Goal: Find specific page/section

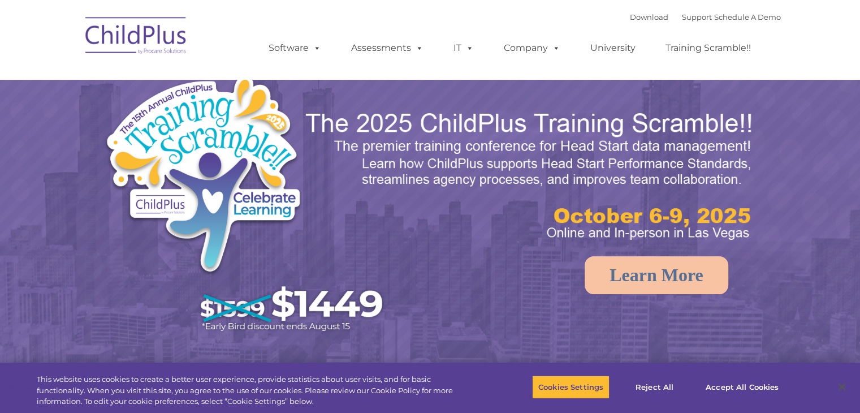
select select "MEDIUM"
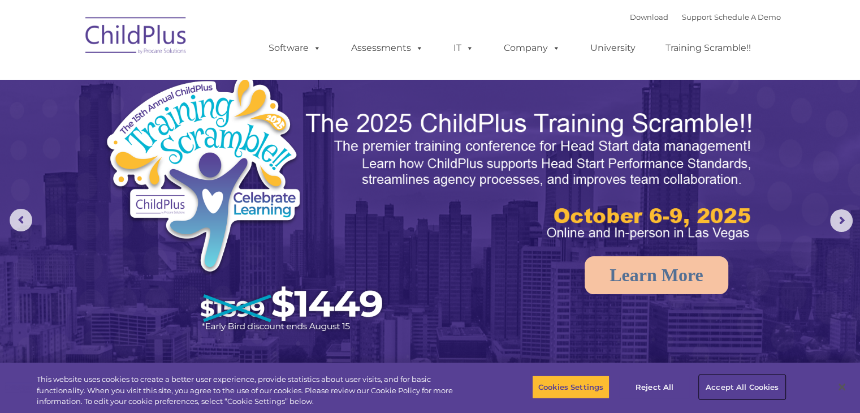
click at [743, 383] on button "Accept All Cookies" at bounding box center [741, 387] width 85 height 24
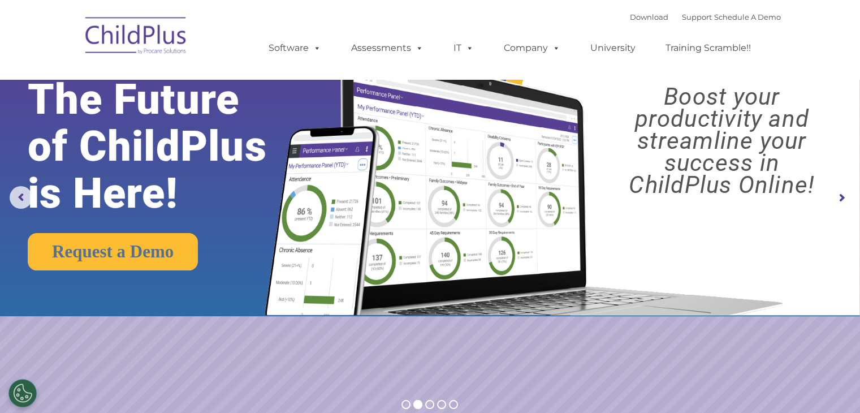
scroll to position [20, 0]
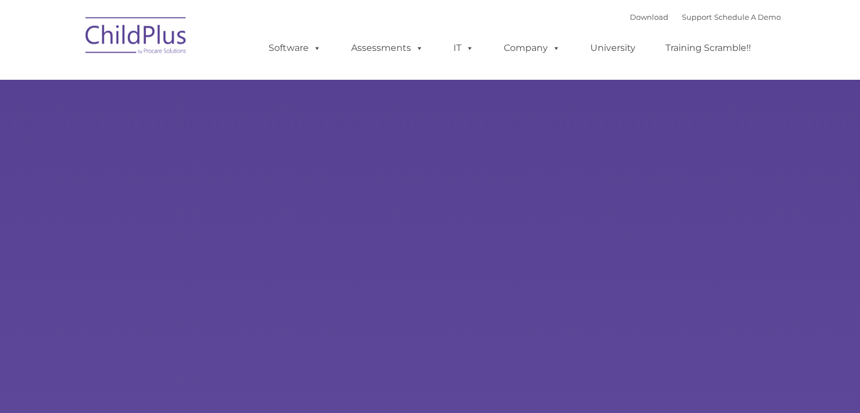
type input ""
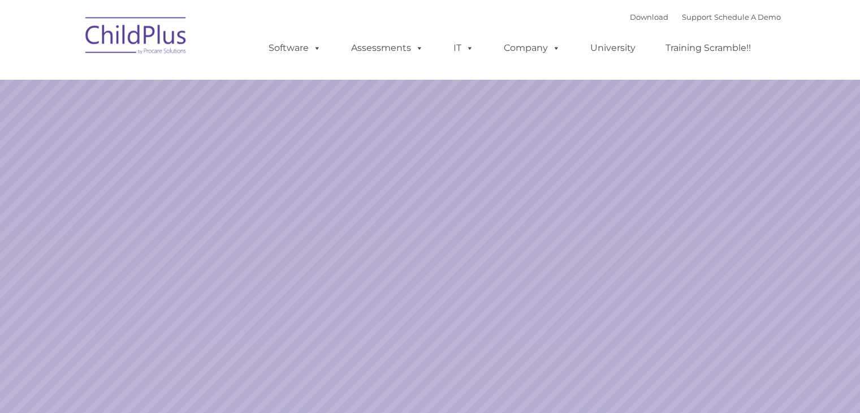
select select "MEDIUM"
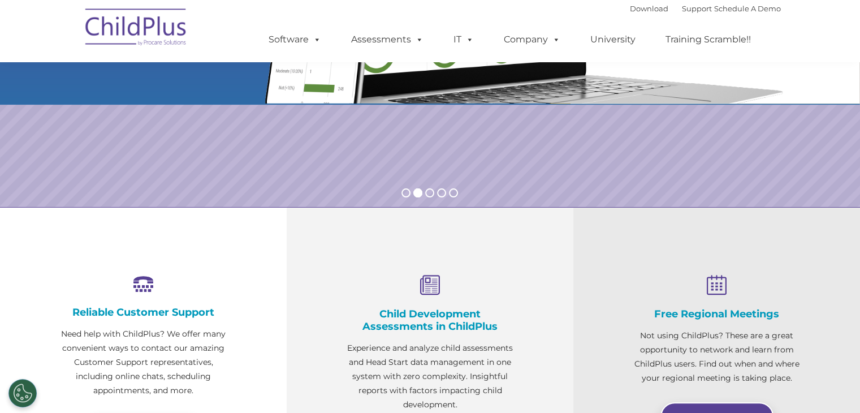
scroll to position [188, 0]
